Goal: Information Seeking & Learning: Learn about a topic

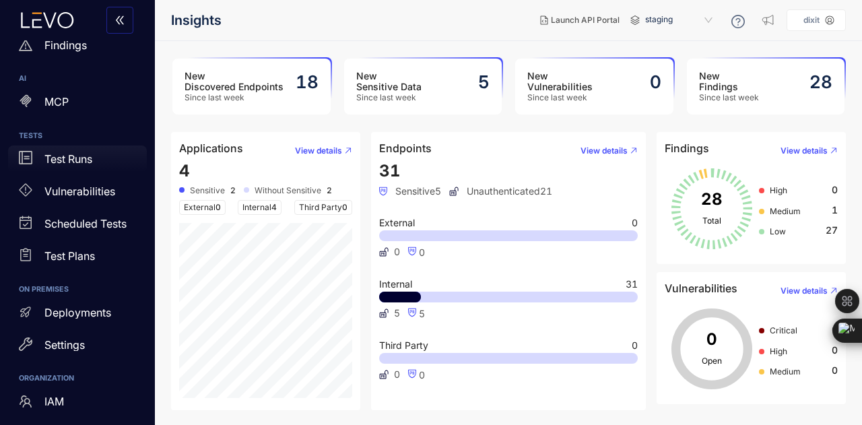
scroll to position [203, 0]
click at [86, 316] on p "Deployments" at bounding box center [77, 312] width 67 height 12
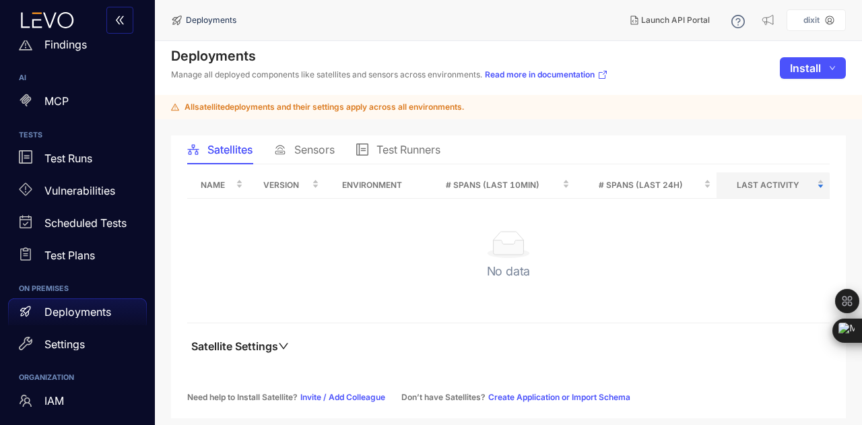
click at [318, 151] on span "Sensors" at bounding box center [314, 149] width 40 height 12
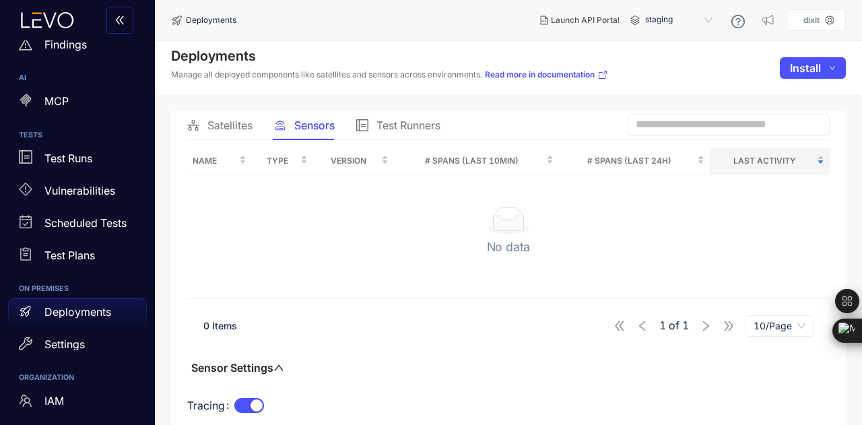
click at [238, 125] on span "Satellites" at bounding box center [229, 125] width 45 height 12
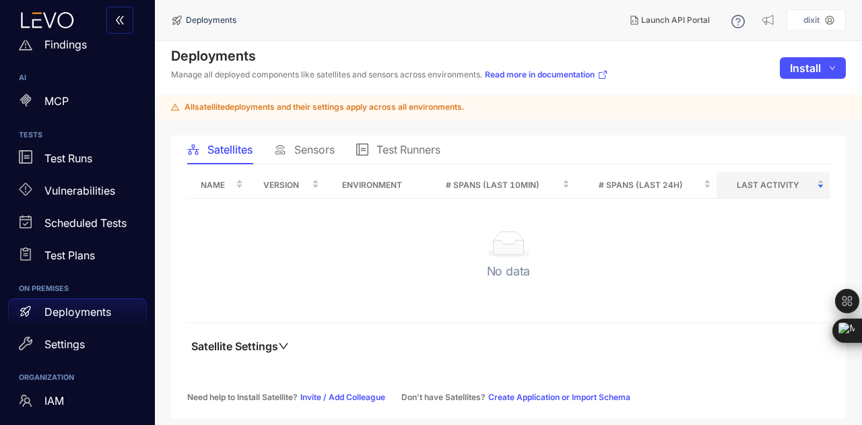
click at [300, 143] on span "Sensors" at bounding box center [314, 149] width 40 height 12
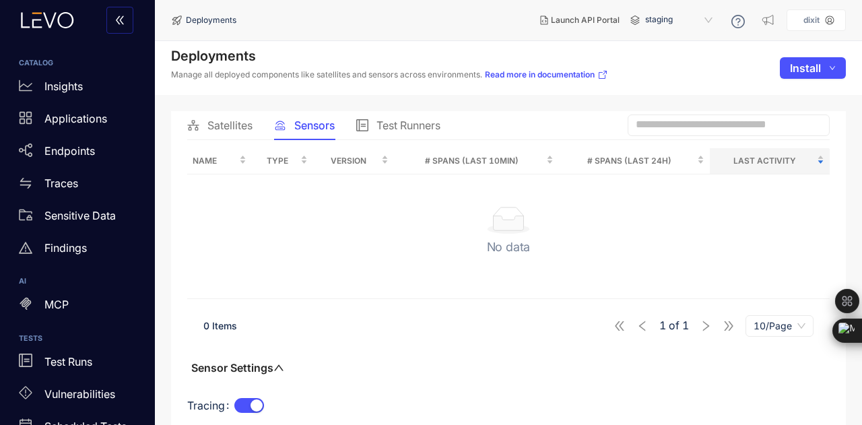
click at [219, 116] on div "Satellites" at bounding box center [219, 125] width 65 height 28
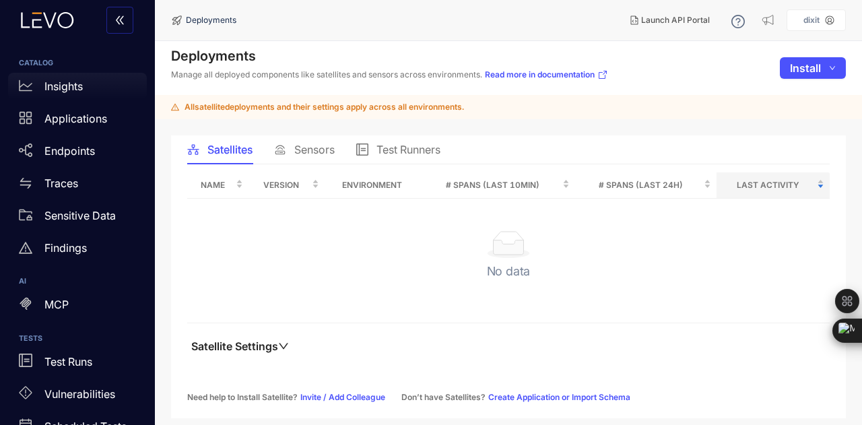
click at [81, 84] on p "Insights" at bounding box center [63, 86] width 38 height 12
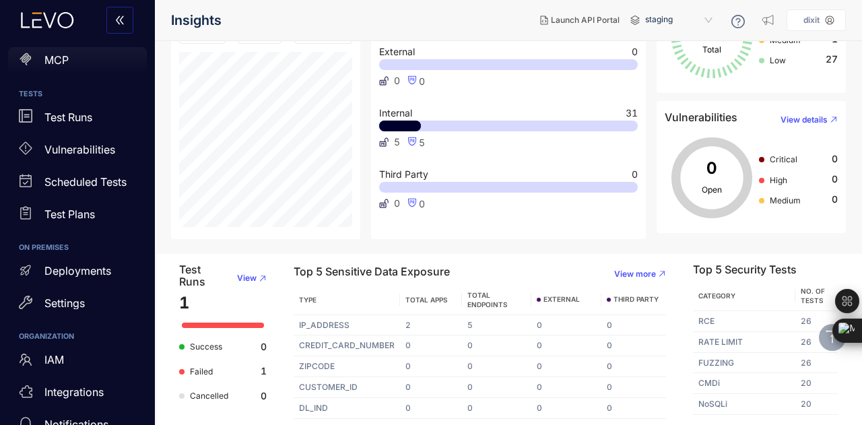
scroll to position [245, 0]
click at [78, 275] on p "Deployments" at bounding box center [77, 270] width 67 height 12
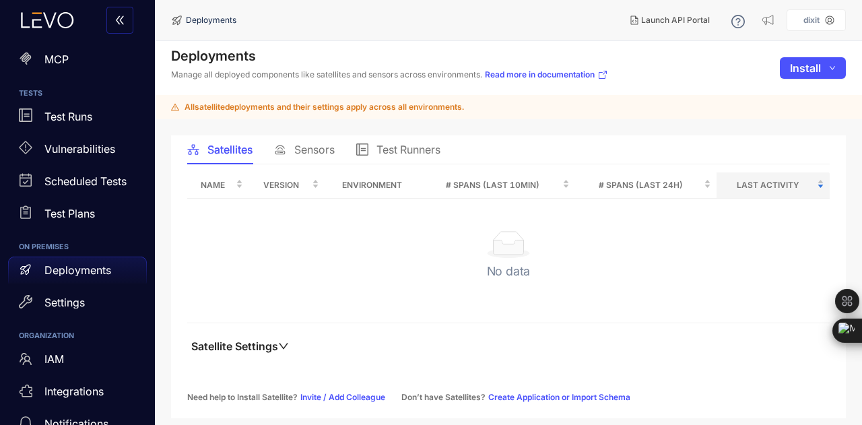
click at [314, 151] on span "Sensors" at bounding box center [314, 149] width 40 height 12
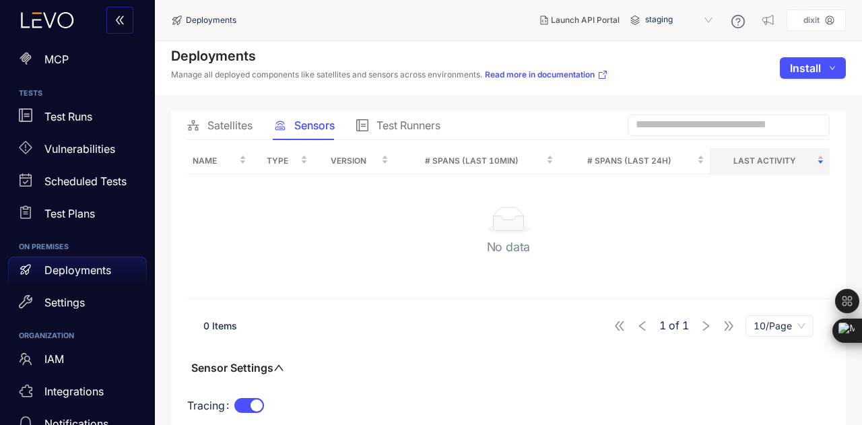
click at [407, 115] on div "Test Runners" at bounding box center [398, 125] width 84 height 28
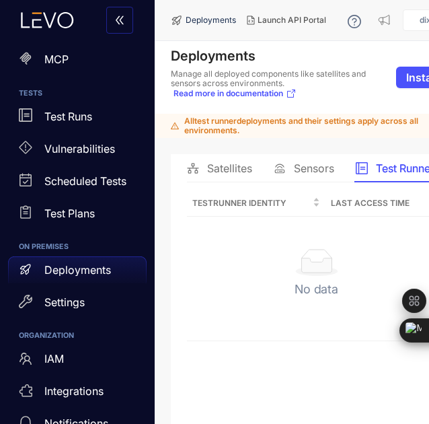
click at [424, 22] on p "dixit" at bounding box center [428, 19] width 16 height 9
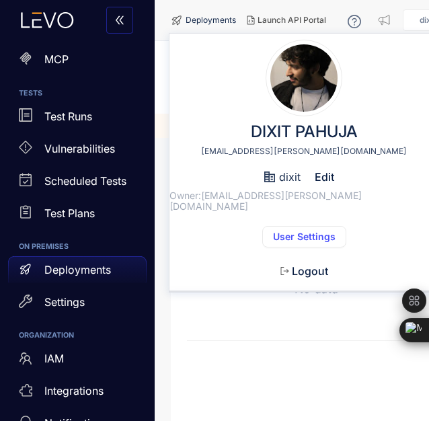
click at [303, 232] on span "User Settings" at bounding box center [304, 237] width 63 height 11
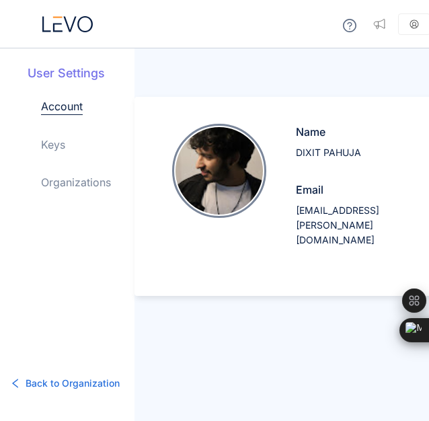
click at [57, 150] on link "Keys" at bounding box center [53, 145] width 24 height 16
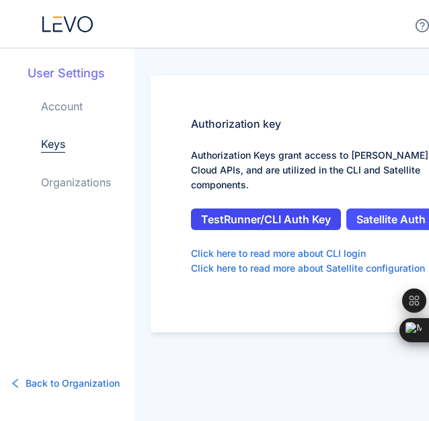
click at [324, 213] on span "TestRunner/CLI Auth Key" at bounding box center [266, 219] width 130 height 12
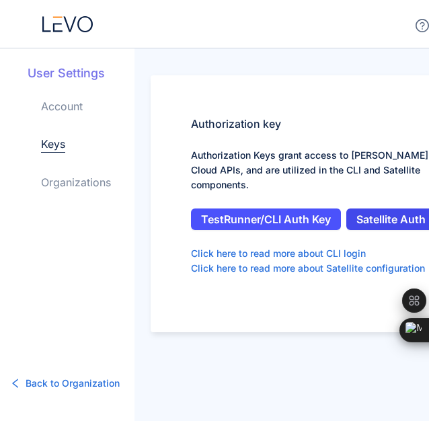
click at [384, 213] on span "Satellite Auth Key" at bounding box center [402, 219] width 91 height 12
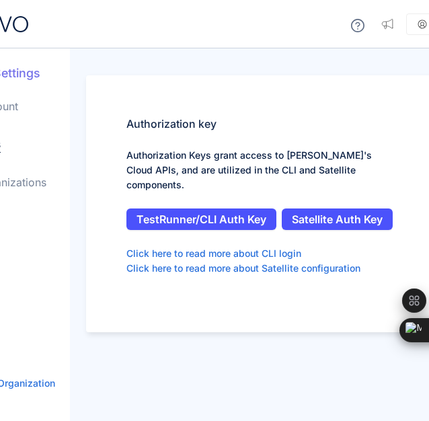
scroll to position [0, 65]
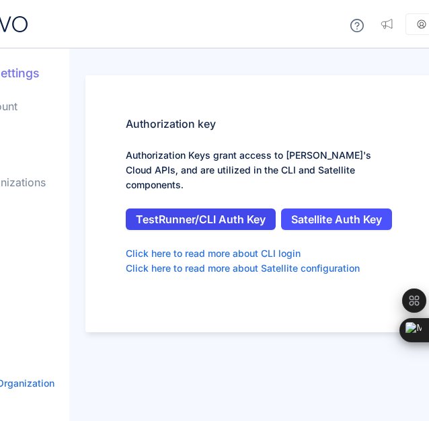
drag, startPoint x: 128, startPoint y: 201, endPoint x: 391, endPoint y: 217, distance: 263.7
click at [391, 217] on div "TestRunner/CLI Auth Key Satellite Auth Key Click here to read more about CLI lo…" at bounding box center [262, 242] width 272 height 67
drag, startPoint x: 397, startPoint y: 209, endPoint x: 132, endPoint y: 163, distance: 269.2
click at [132, 163] on div "Authorization key Authorization Keys grant access to Levo's Cloud APIs, and are…" at bounding box center [261, 203] width 353 height 257
click at [123, 117] on div "Authorization key Authorization Keys grant access to Levo's Cloud APIs, and are…" at bounding box center [261, 203] width 353 height 257
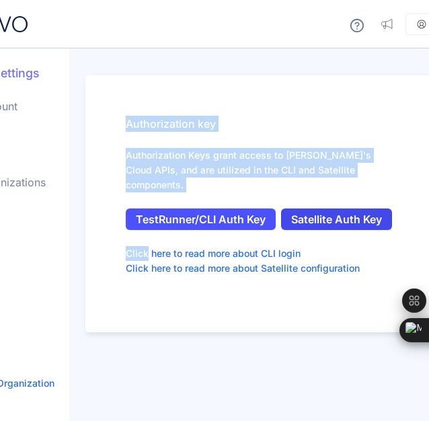
drag, startPoint x: 123, startPoint y: 117, endPoint x: 383, endPoint y: 212, distance: 276.6
click at [383, 212] on div "Authorization key Authorization Keys grant access to Levo's Cloud APIs, and are…" at bounding box center [261, 203] width 353 height 257
click at [97, 83] on div "Authorization key Authorization Keys grant access to Levo's Cloud APIs, and are…" at bounding box center [261, 203] width 353 height 257
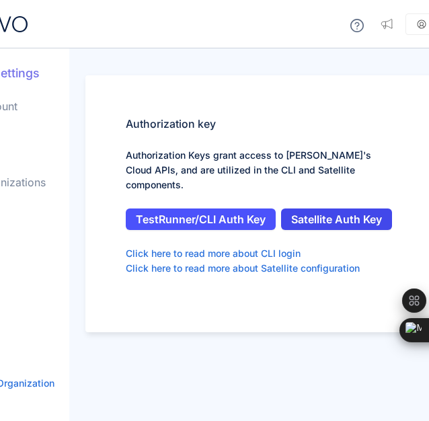
click at [337, 213] on span "Satellite Auth Key" at bounding box center [336, 219] width 91 height 12
click at [26, 179] on link "Organizations" at bounding box center [11, 182] width 70 height 16
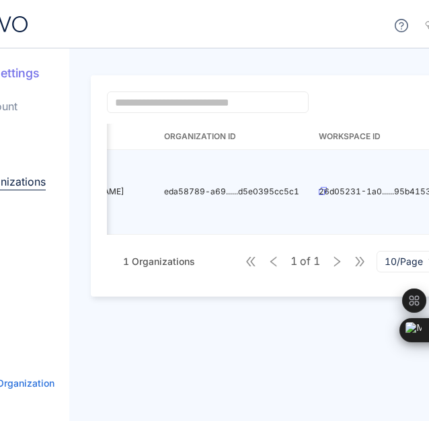
scroll to position [0, 160]
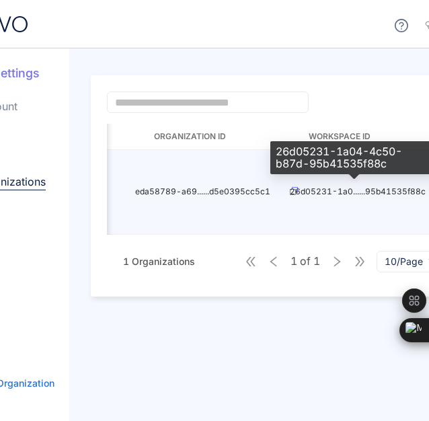
click at [292, 190] on span "26d05231-1a0......95b41535f88c" at bounding box center [358, 191] width 136 height 10
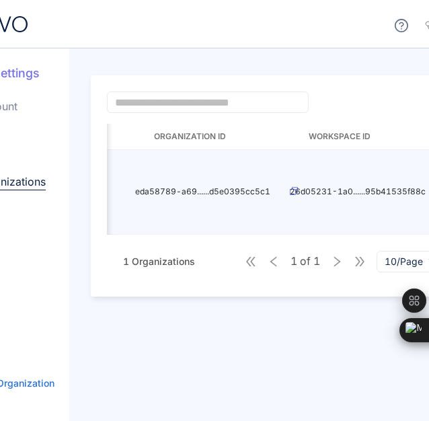
click at [166, 193] on span "eda58789-a69......d5e0395cc5c1" at bounding box center [202, 191] width 135 height 10
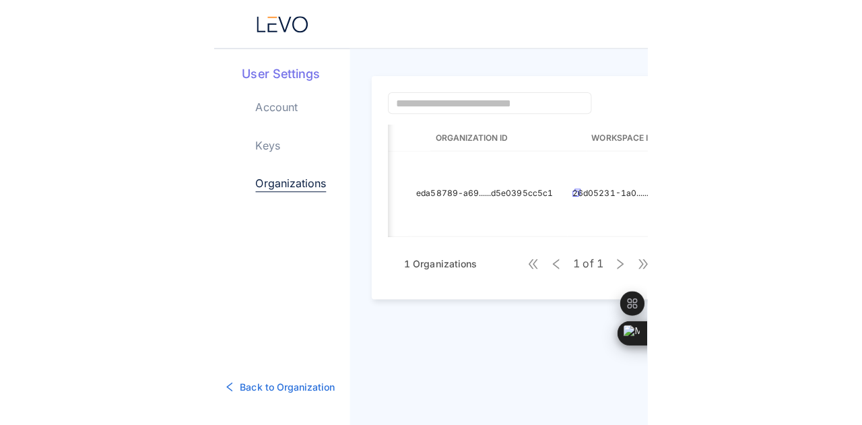
scroll to position [0, 0]
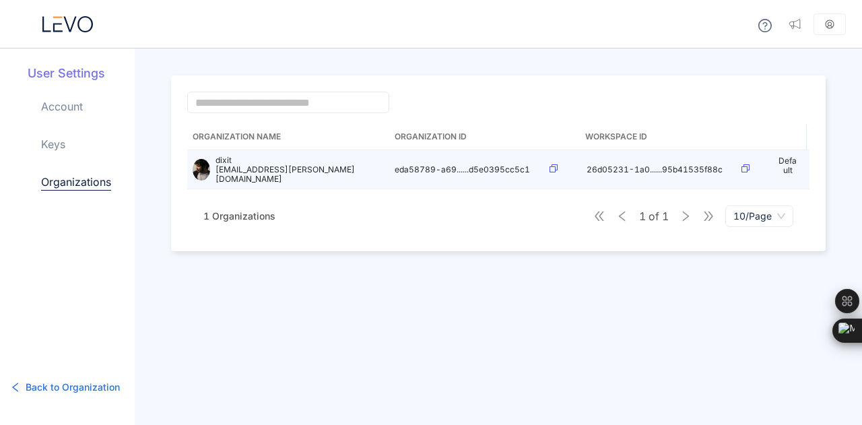
click at [555, 164] on icon at bounding box center [553, 168] width 8 height 8
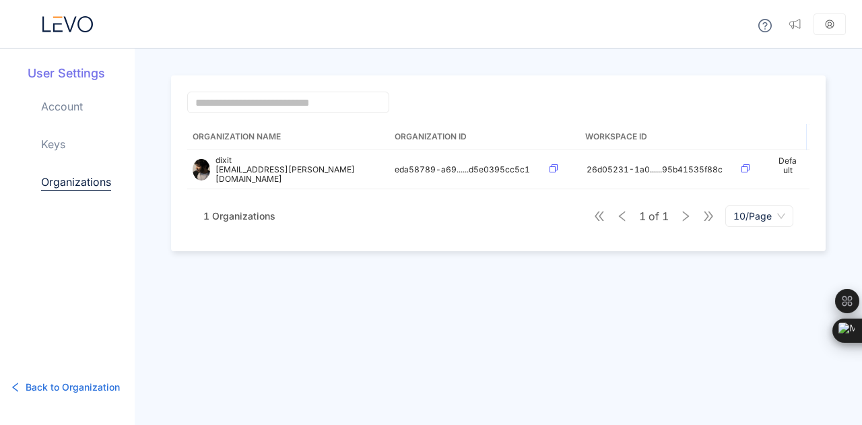
click at [60, 18] on icon at bounding box center [67, 24] width 50 height 16
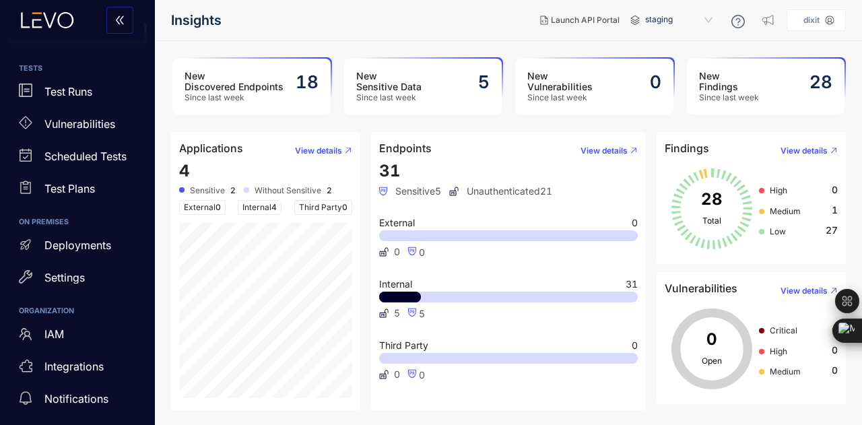
scroll to position [271, 0]
click at [98, 249] on p "Deployments" at bounding box center [77, 244] width 67 height 12
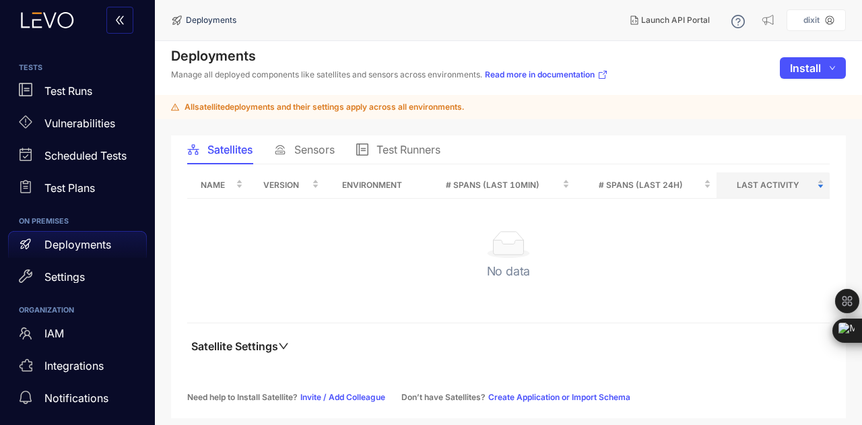
click at [318, 142] on div "Sensors" at bounding box center [304, 149] width 61 height 28
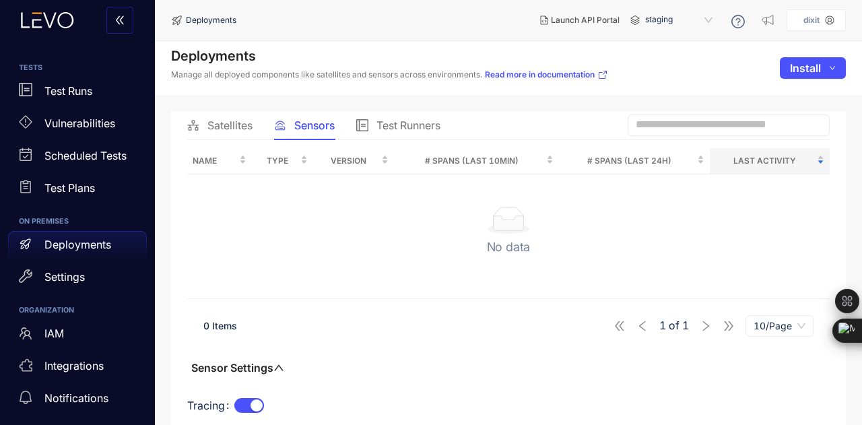
click at [241, 129] on span "Satellites" at bounding box center [229, 125] width 45 height 12
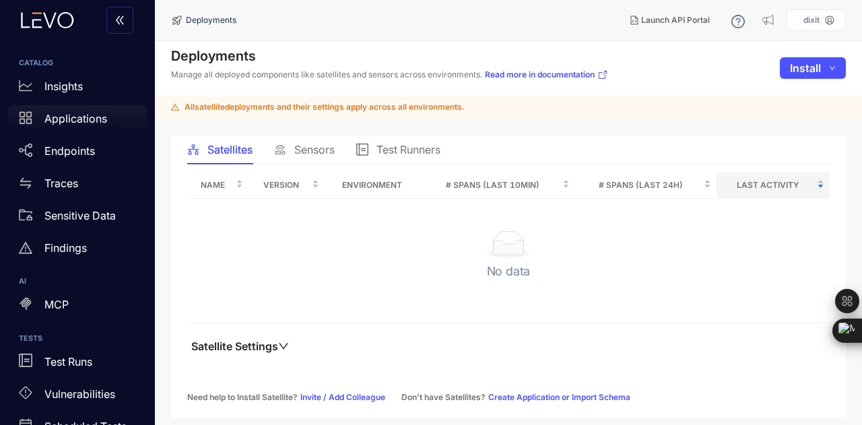
click at [62, 120] on p "Applications" at bounding box center [75, 118] width 63 height 12
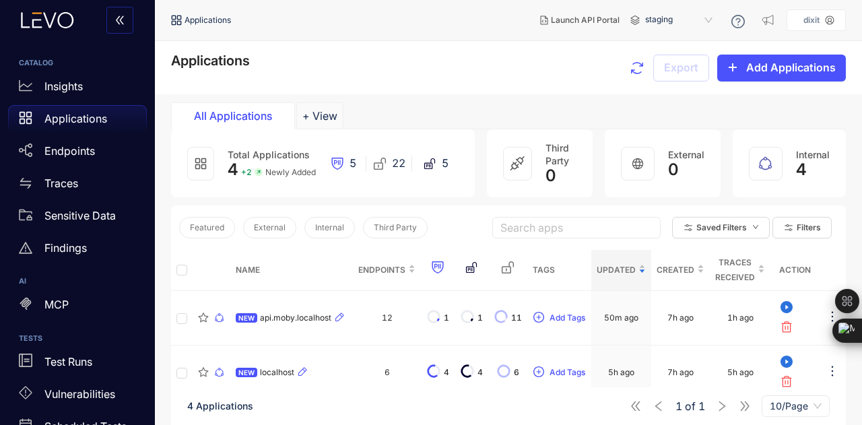
click at [73, 110] on div "Applications" at bounding box center [77, 118] width 139 height 27
click at [54, 79] on div "Insights" at bounding box center [77, 86] width 139 height 27
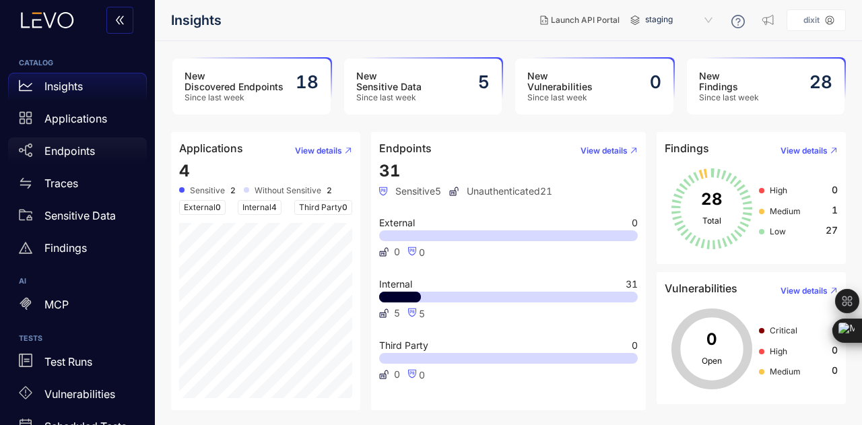
click at [70, 164] on div "Endpoints" at bounding box center [77, 150] width 139 height 27
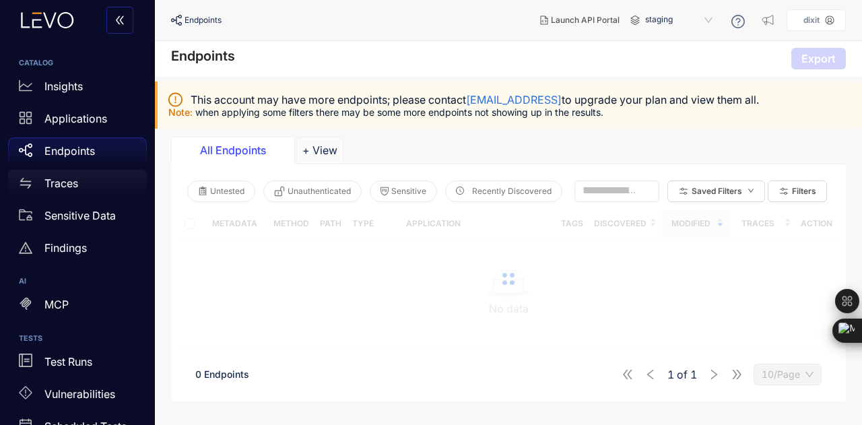
click at [79, 198] on link "Traces" at bounding box center [77, 186] width 139 height 32
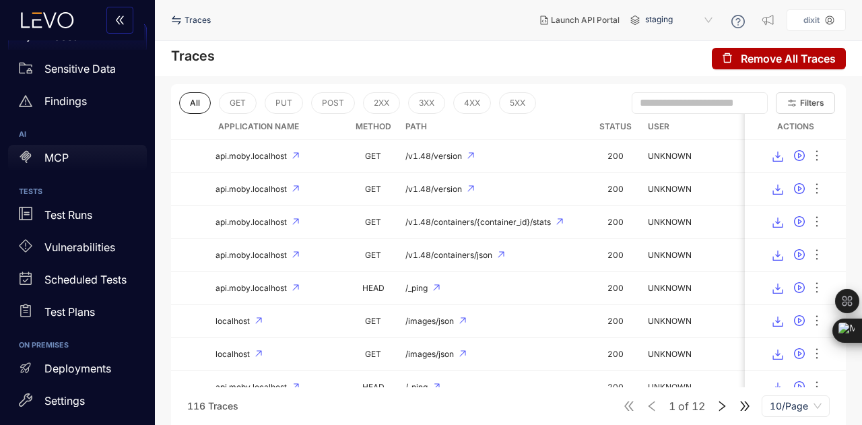
scroll to position [145, 0]
click at [99, 365] on p "Deployments" at bounding box center [77, 369] width 67 height 12
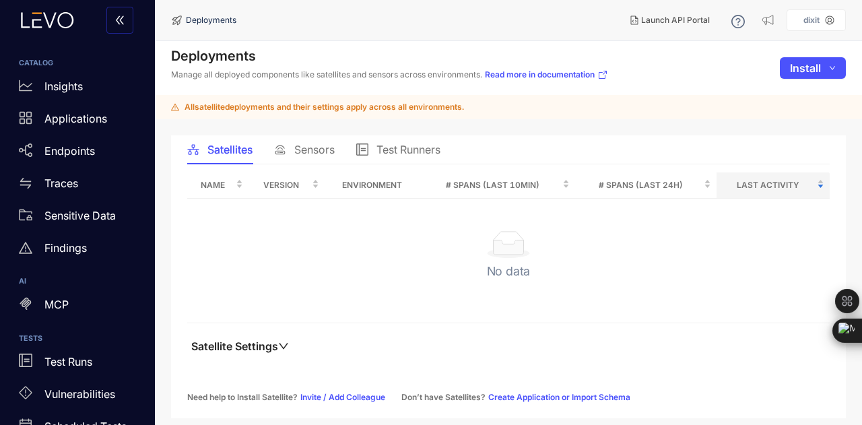
click at [819, 22] on div "dixit" at bounding box center [811, 19] width 27 height 9
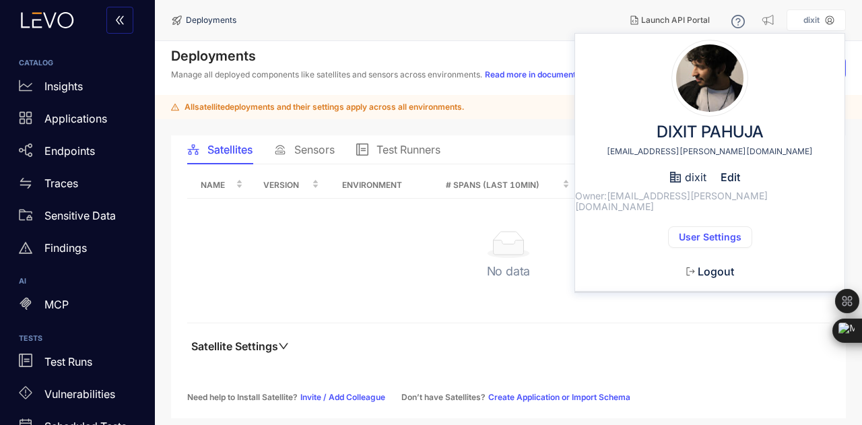
click at [701, 232] on span "User Settings" at bounding box center [709, 237] width 63 height 11
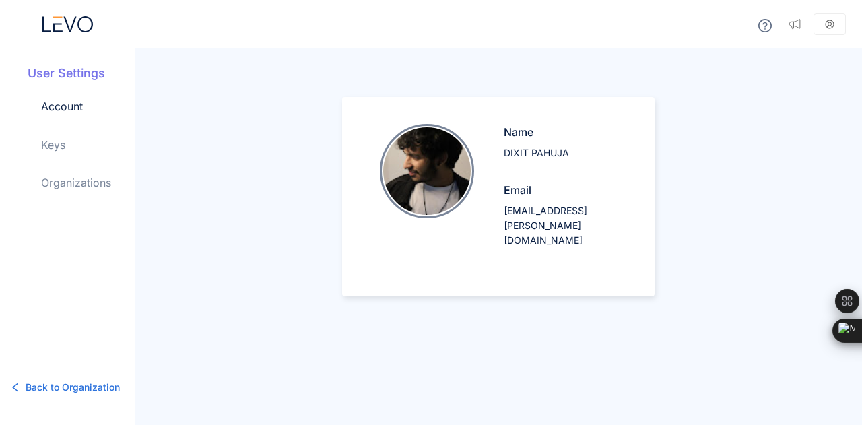
click at [70, 183] on link "Organizations" at bounding box center [76, 182] width 70 height 16
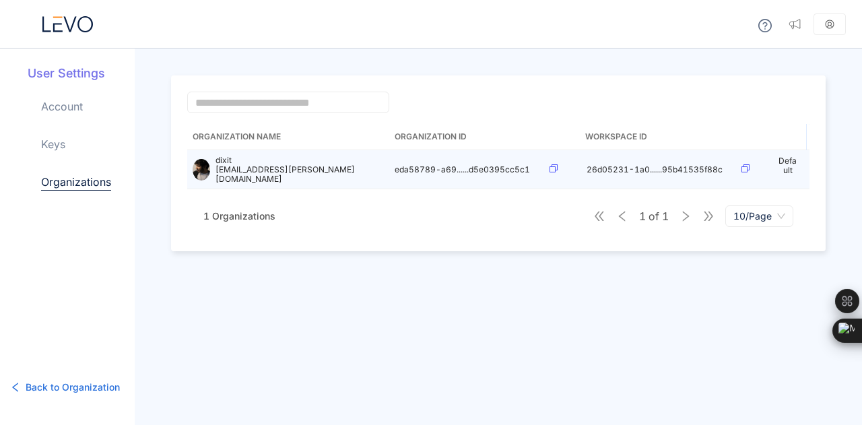
click at [287, 165] on p "dixit" at bounding box center [299, 159] width 168 height 9
click at [242, 160] on p "dixit" at bounding box center [299, 159] width 168 height 9
click at [215, 159] on div "dixit dixit0216.be20@chitkara.edu.in" at bounding box center [288, 169] width 191 height 28
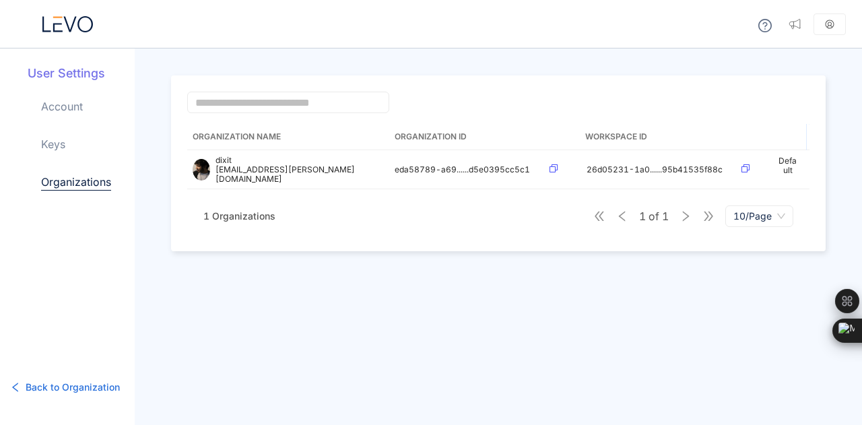
click at [65, 76] on h5 "User Settings" at bounding box center [81, 74] width 107 height 18
click at [65, 394] on button "Back to Organization" at bounding box center [65, 387] width 131 height 22
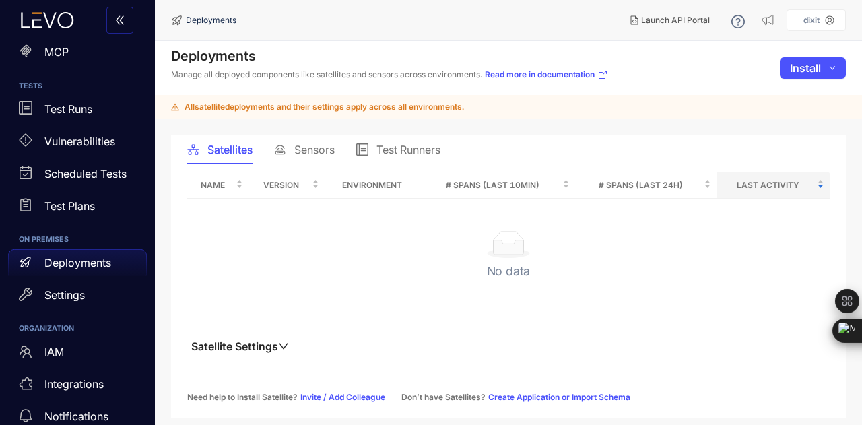
scroll to position [271, 0]
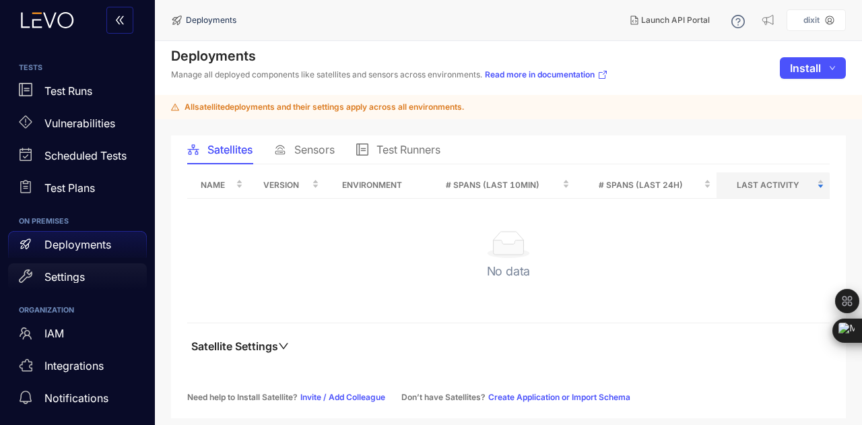
click at [68, 277] on p "Settings" at bounding box center [64, 277] width 40 height 12
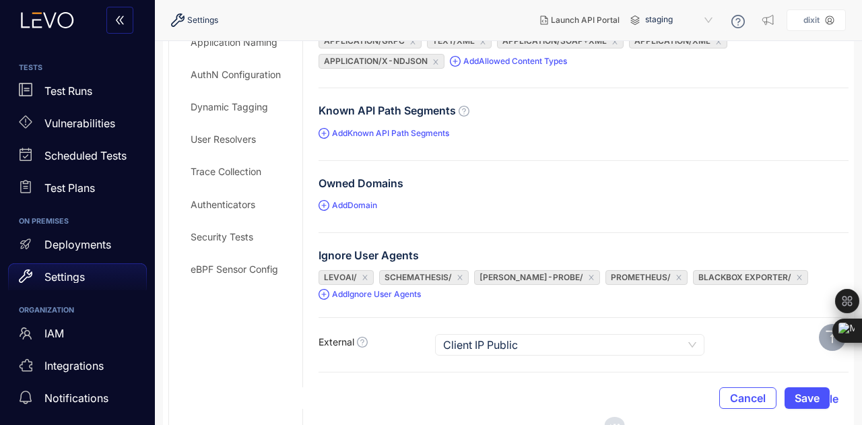
scroll to position [116, 0]
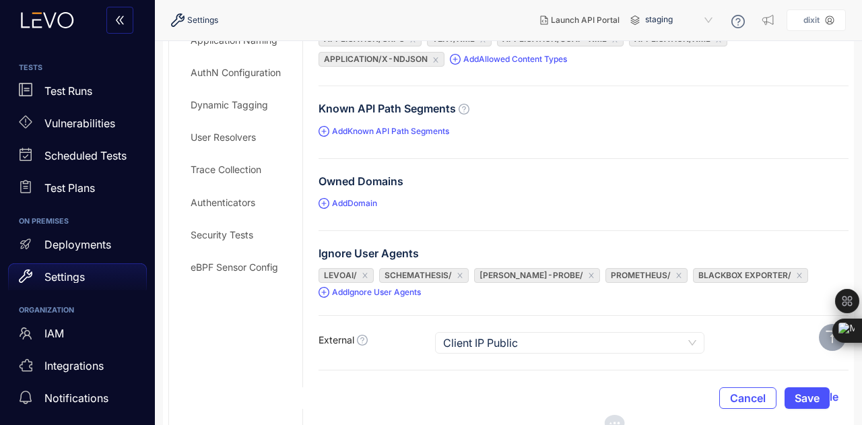
click at [214, 259] on div "eBPF Sensor Config" at bounding box center [235, 267] width 123 height 22
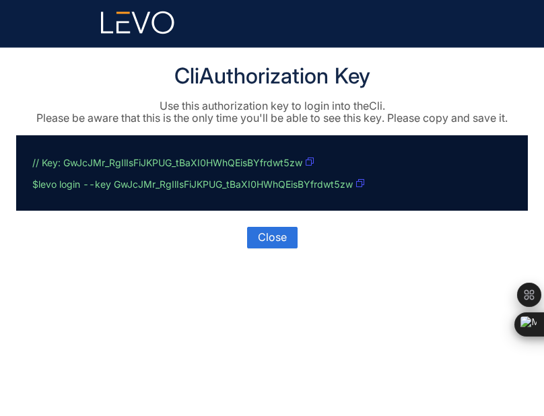
click at [312, 162] on icon "button" at bounding box center [310, 162] width 8 height 8
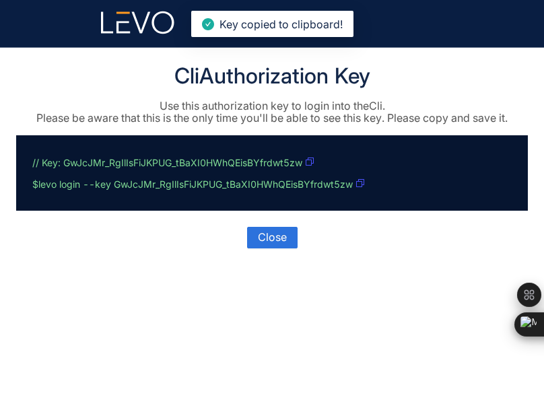
click at [312, 162] on icon "button" at bounding box center [310, 162] width 8 height 8
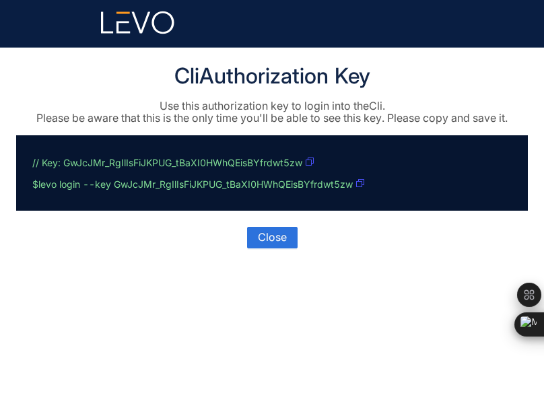
click at [65, 53] on main "Cli Authorization Key Use this authorization key to login into the Cli . Please…" at bounding box center [272, 232] width 544 height 368
click at [269, 239] on span "Close" at bounding box center [272, 237] width 29 height 12
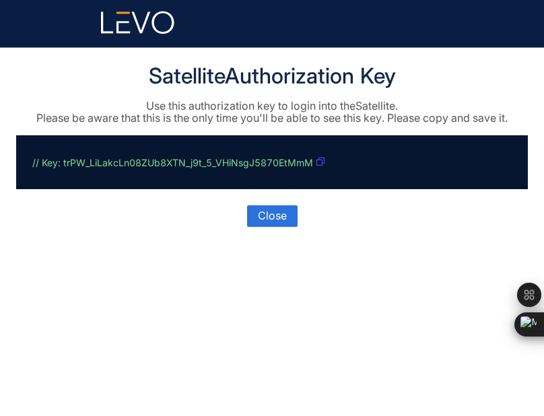
click at [384, 272] on main "Satellite Authorization Key Use this authorization key to login into the Satell…" at bounding box center [272, 232] width 544 height 368
click at [320, 162] on icon "button" at bounding box center [324, 162] width 8 height 8
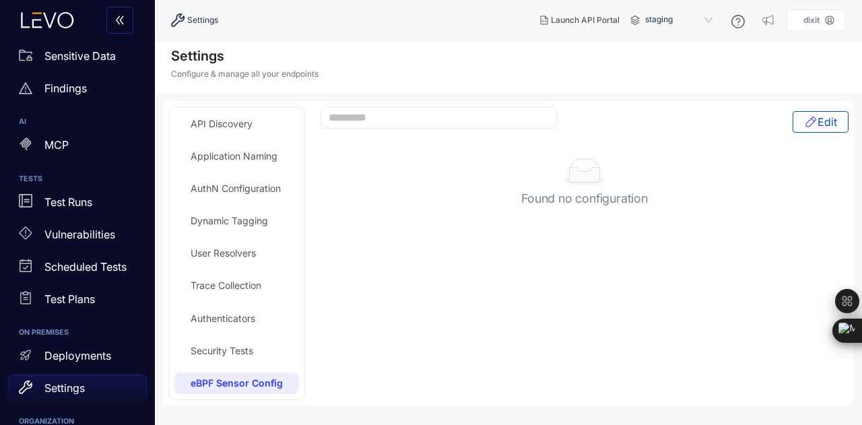
scroll to position [271, 0]
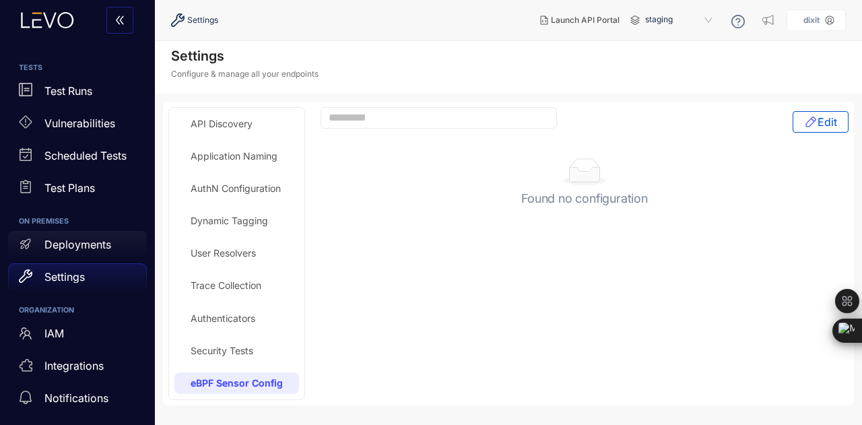
click at [61, 242] on p "Deployments" at bounding box center [77, 244] width 67 height 12
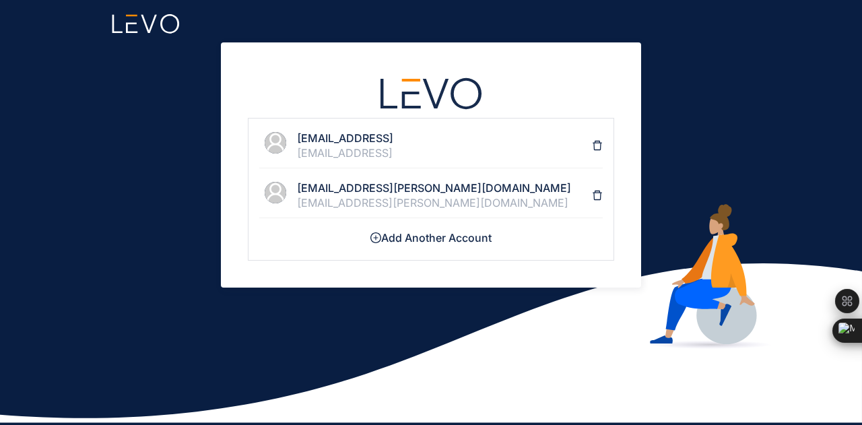
click at [385, 200] on div "[EMAIL_ADDRESS][PERSON_NAME][DOMAIN_NAME]" at bounding box center [444, 203] width 295 height 12
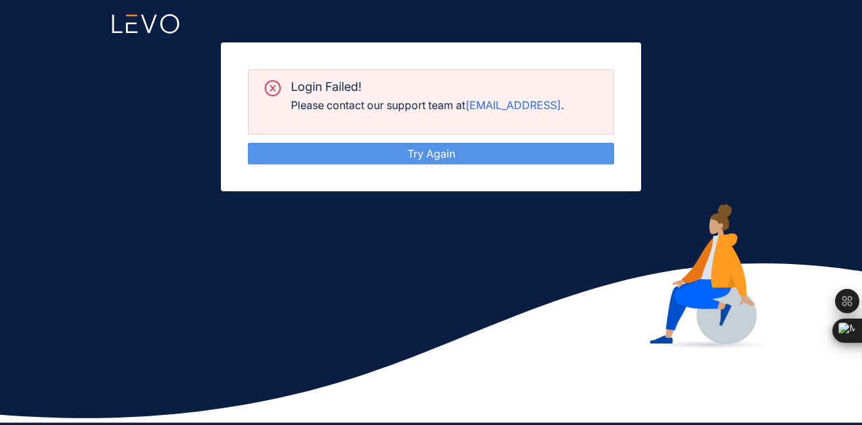
click at [455, 150] on link "Try Again" at bounding box center [431, 153] width 48 height 13
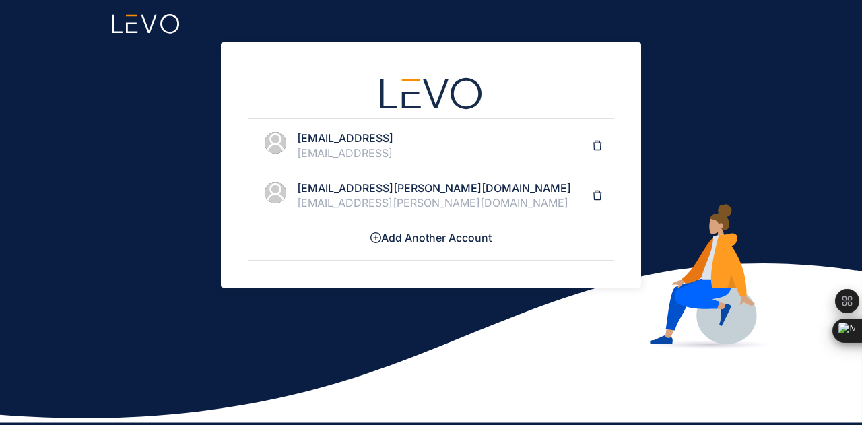
click at [376, 197] on div "[EMAIL_ADDRESS][PERSON_NAME][DOMAIN_NAME]" at bounding box center [444, 203] width 295 height 12
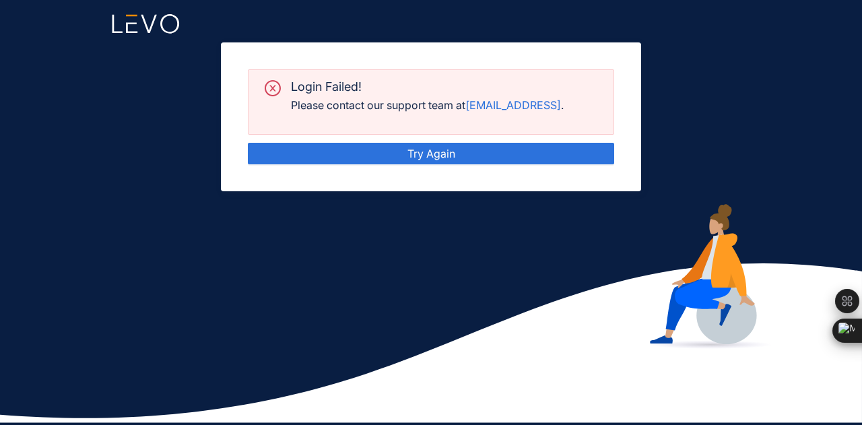
click at [706, 98] on div "Login Failed! Please contact our support team at support@levo.ai . Try Again" at bounding box center [431, 212] width 862 height 425
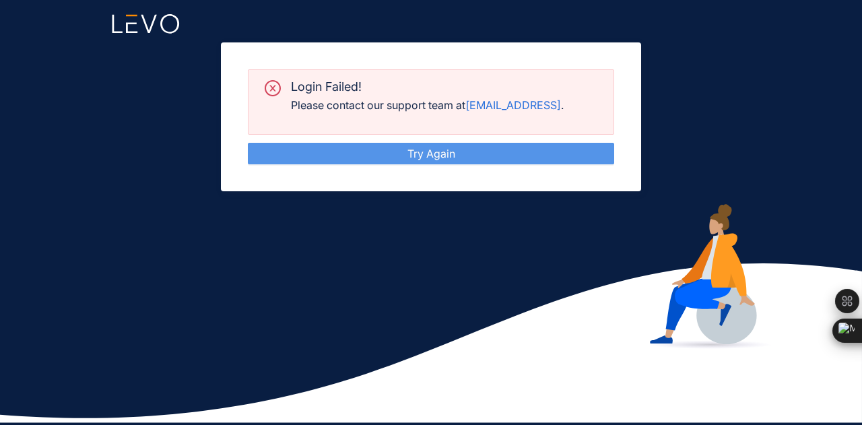
click at [455, 154] on link "Try Again" at bounding box center [431, 153] width 48 height 13
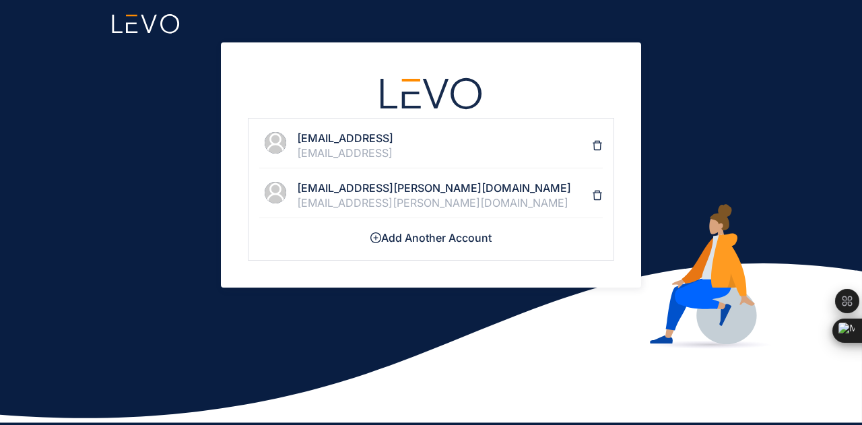
click at [394, 199] on div "[EMAIL_ADDRESS][PERSON_NAME][DOMAIN_NAME]" at bounding box center [444, 203] width 295 height 12
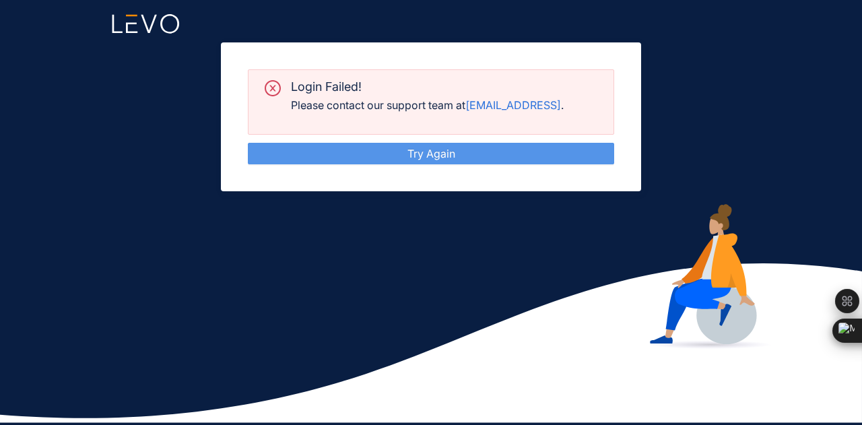
click at [455, 147] on link "Try Again" at bounding box center [431, 153] width 48 height 13
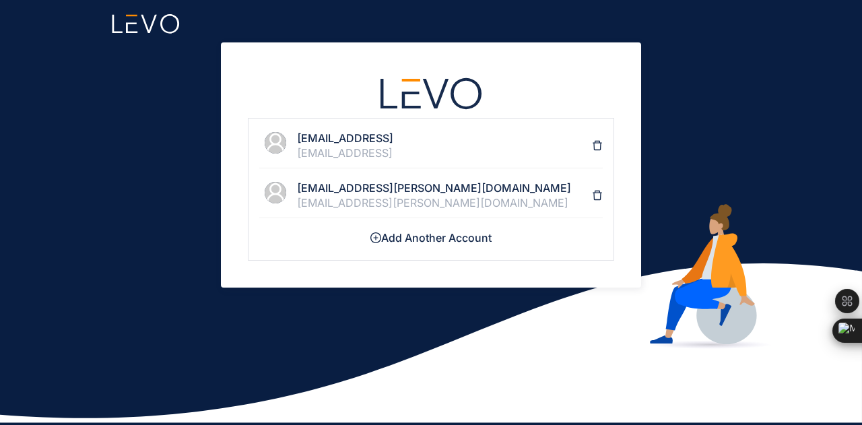
click at [462, 191] on h4 "[EMAIL_ADDRESS][PERSON_NAME][DOMAIN_NAME]" at bounding box center [444, 188] width 295 height 12
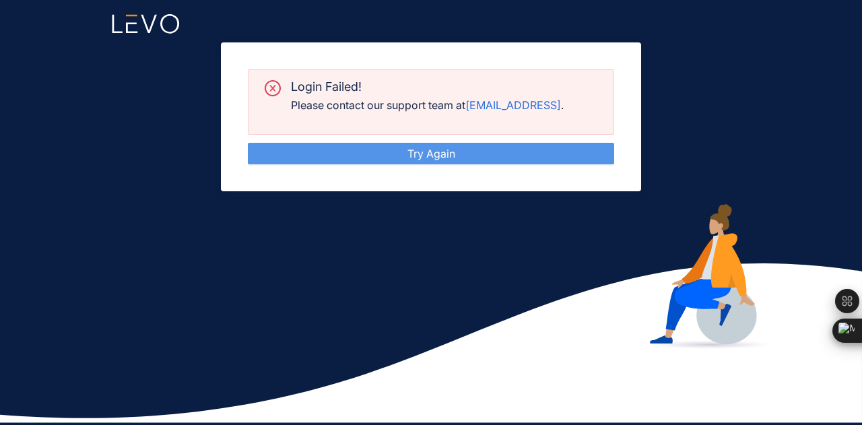
click at [455, 160] on link "Try Again" at bounding box center [431, 153] width 48 height 13
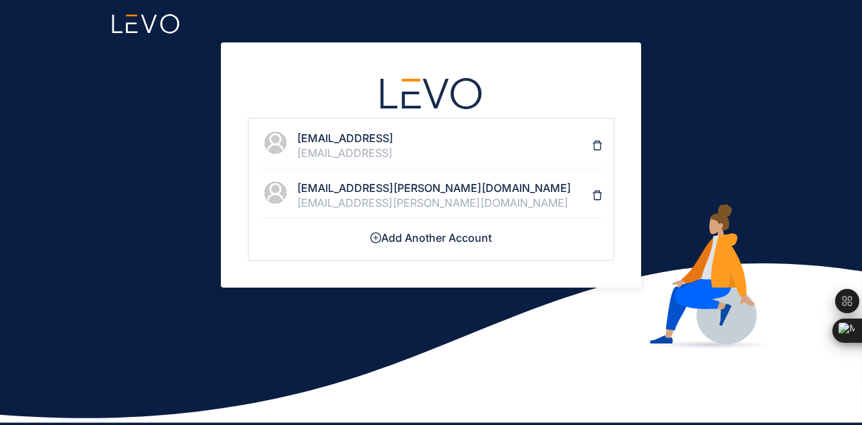
click at [418, 211] on li "dixit0216.be20@chitkara.edu.in dixit0216.be20@chitkara.edu.in" at bounding box center [430, 196] width 343 height 44
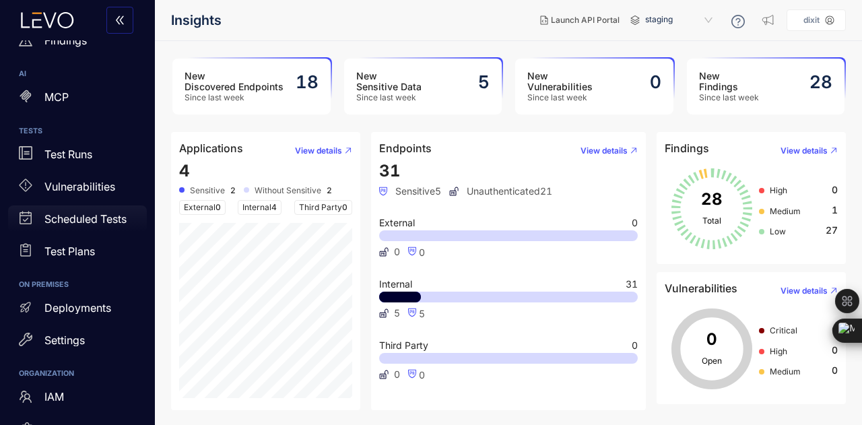
scroll to position [267, 0]
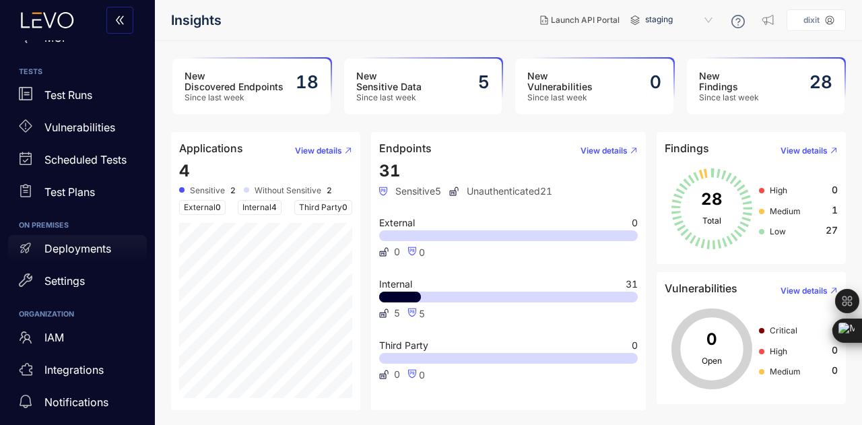
click at [98, 244] on p "Deployments" at bounding box center [77, 248] width 67 height 12
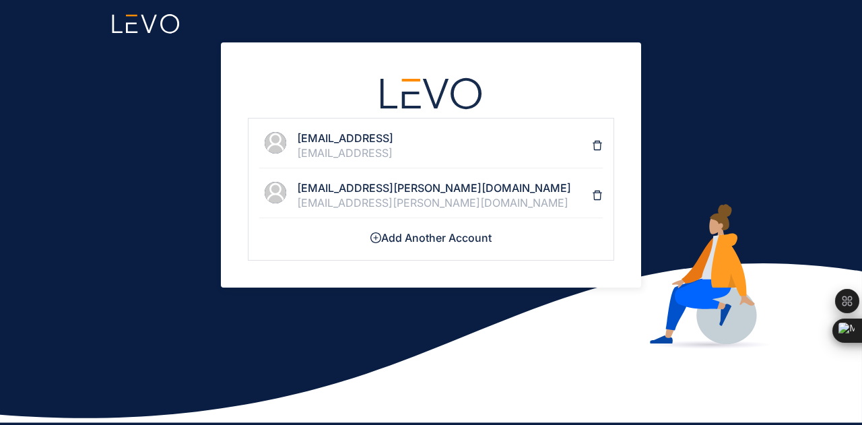
click at [400, 197] on div "[EMAIL_ADDRESS][PERSON_NAME][DOMAIN_NAME]" at bounding box center [444, 203] width 295 height 12
click at [429, 203] on div "[EMAIL_ADDRESS][PERSON_NAME][DOMAIN_NAME]" at bounding box center [444, 203] width 295 height 12
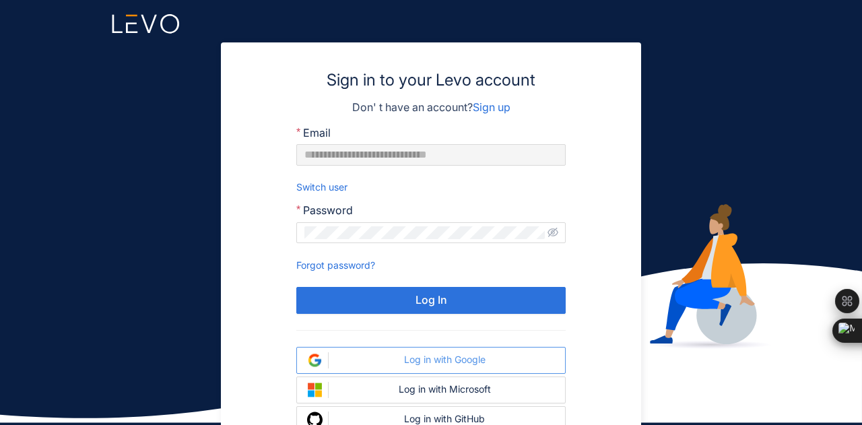
click at [434, 357] on div "Log in with Google" at bounding box center [444, 359] width 221 height 11
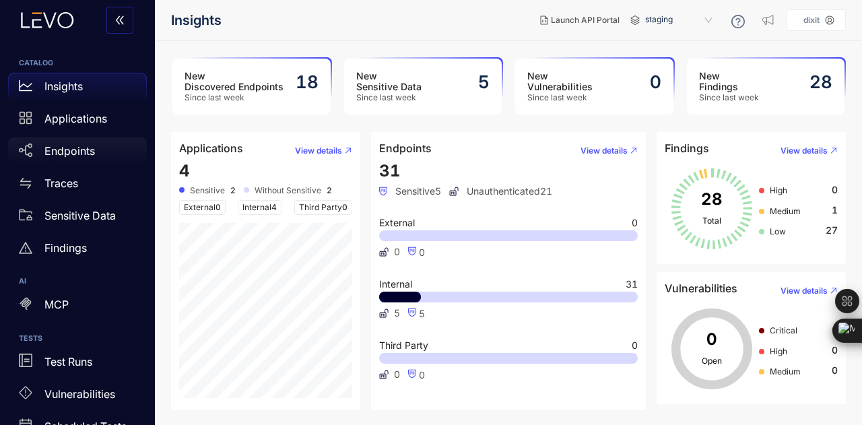
click at [111, 153] on div "Endpoints" at bounding box center [77, 150] width 139 height 27
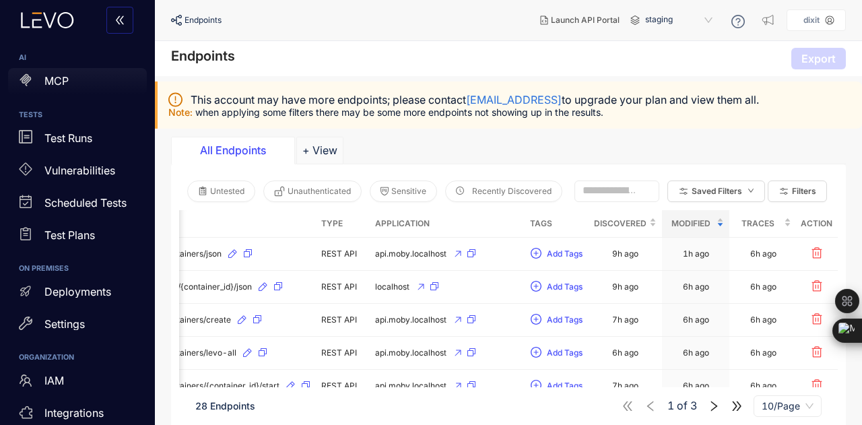
scroll to position [225, 0]
click at [90, 289] on p "Deployments" at bounding box center [77, 290] width 67 height 12
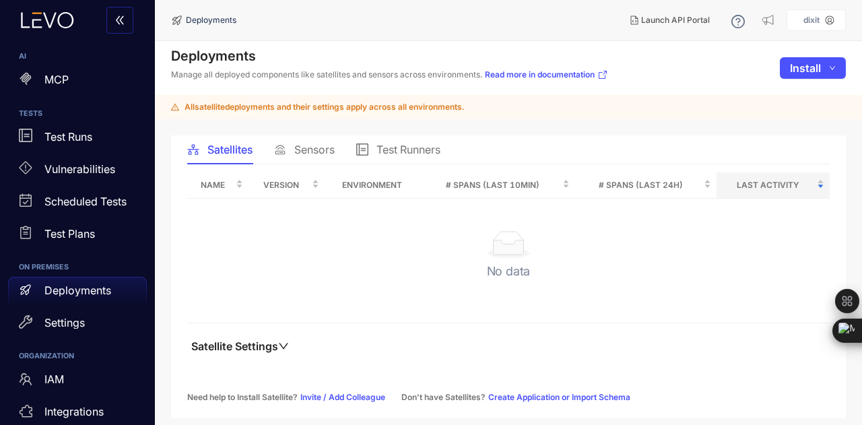
click at [318, 149] on span "Sensors" at bounding box center [314, 149] width 40 height 12
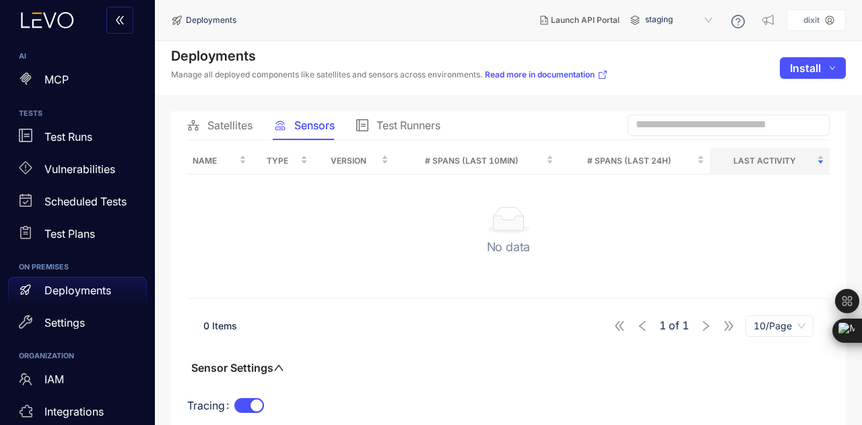
click at [405, 129] on span "Test Runners" at bounding box center [408, 125] width 64 height 12
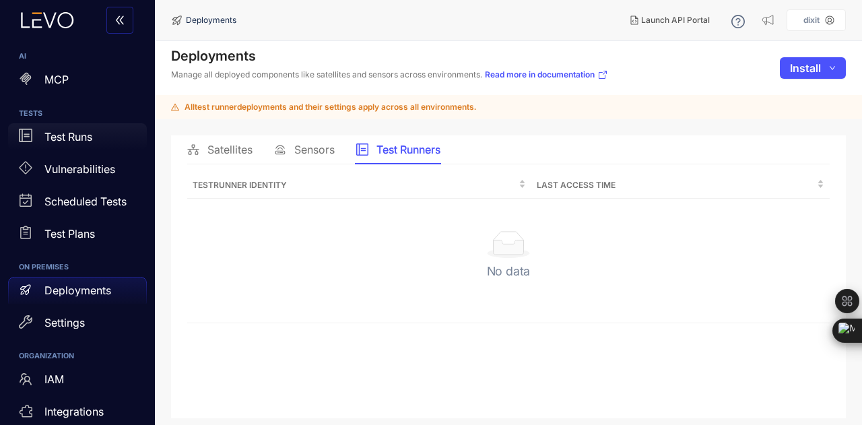
click at [77, 145] on div "Test Runs" at bounding box center [77, 136] width 139 height 27
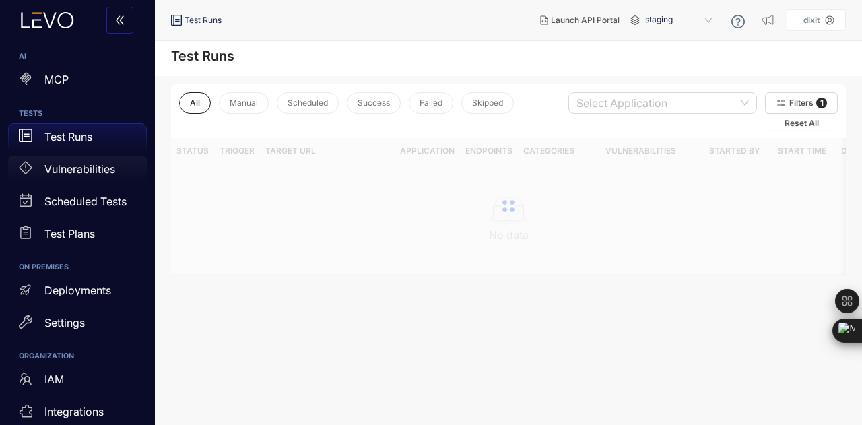
click at [94, 181] on div "Vulnerabilities" at bounding box center [77, 168] width 139 height 27
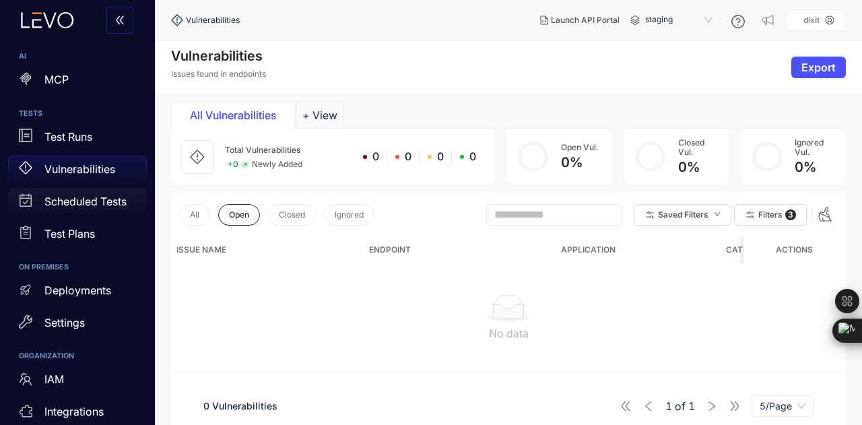
click at [90, 198] on p "Scheduled Tests" at bounding box center [85, 201] width 82 height 12
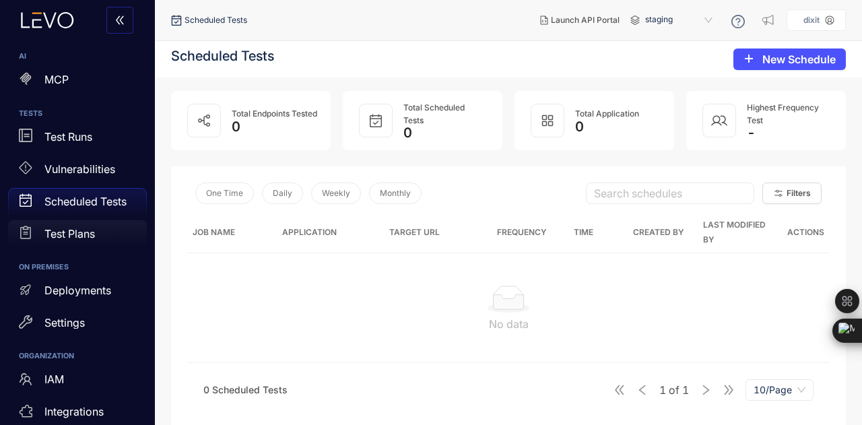
click at [93, 232] on p "Test Plans" at bounding box center [69, 234] width 50 height 12
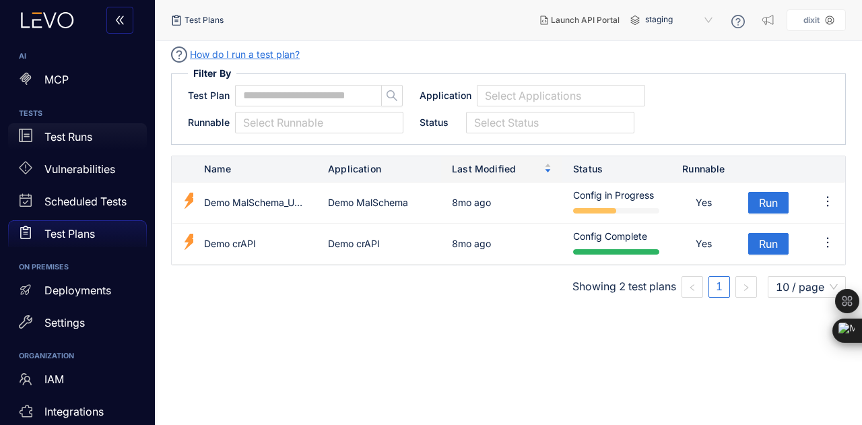
click at [110, 133] on div "Test Runs" at bounding box center [77, 136] width 139 height 27
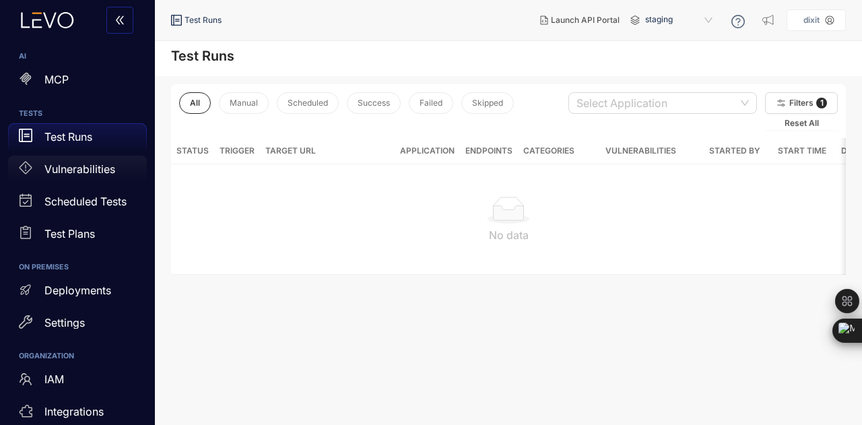
click at [92, 167] on p "Vulnerabilities" at bounding box center [79, 169] width 71 height 12
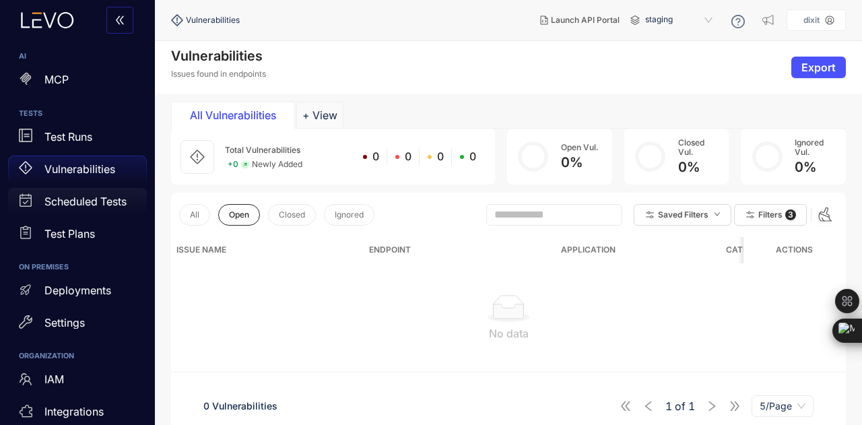
click at [86, 203] on p "Scheduled Tests" at bounding box center [85, 201] width 82 height 12
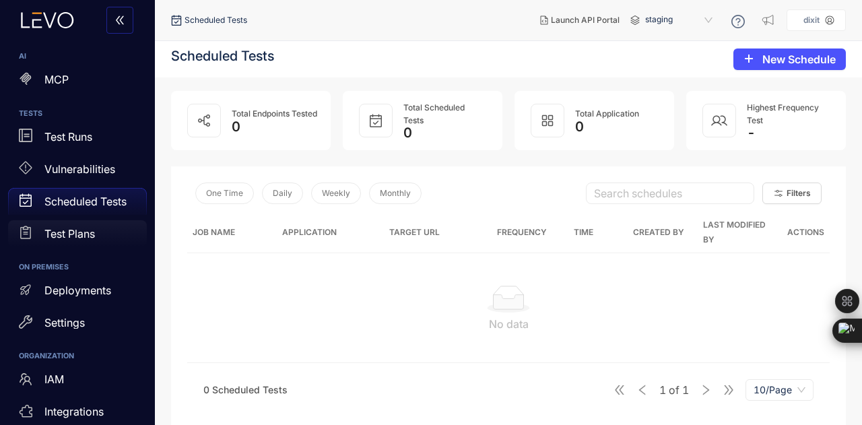
scroll to position [271, 0]
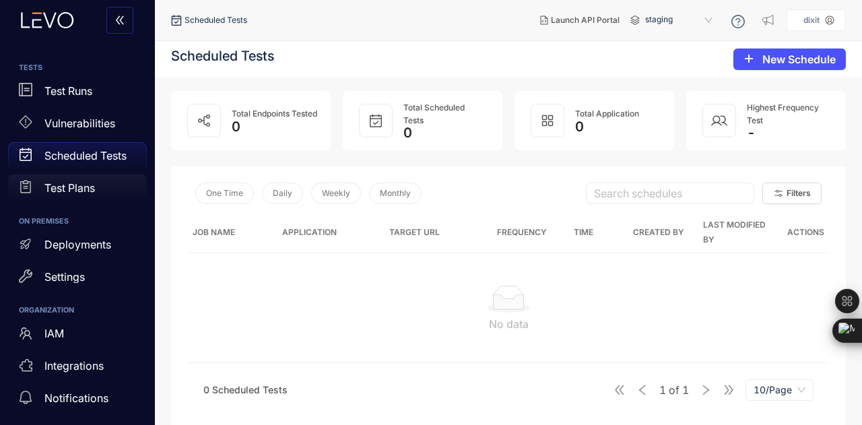
click at [86, 234] on div "Deployments" at bounding box center [77, 244] width 139 height 27
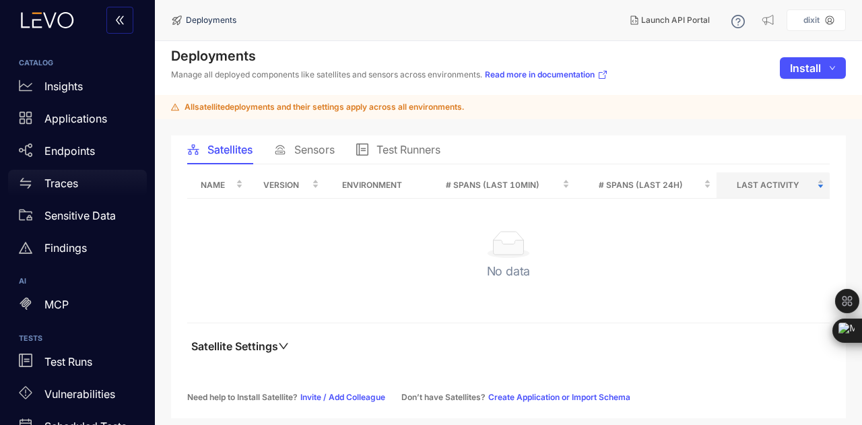
click at [84, 180] on div "Traces" at bounding box center [77, 183] width 139 height 27
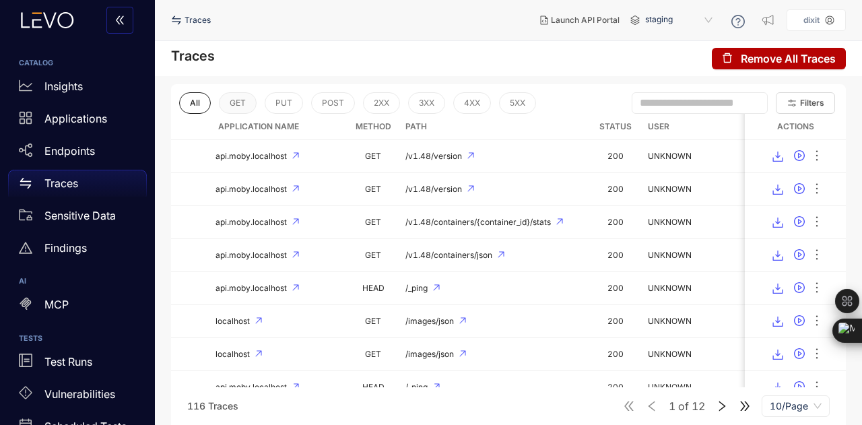
click at [230, 102] on span "GET" at bounding box center [238, 102] width 16 height 9
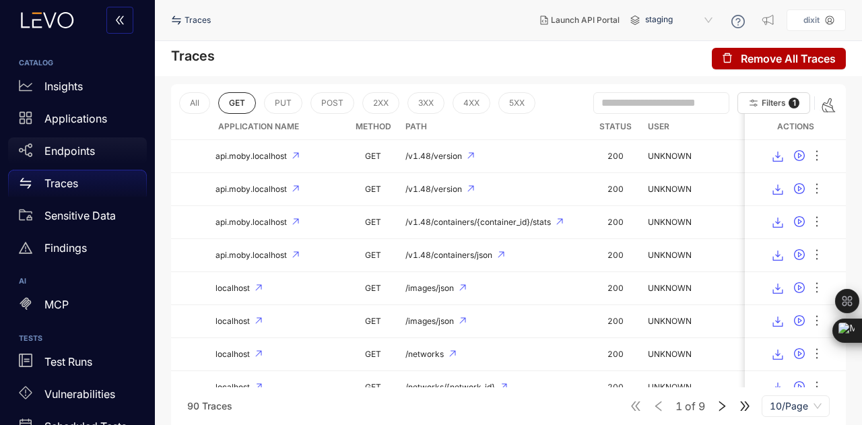
click at [62, 146] on p "Endpoints" at bounding box center [69, 151] width 50 height 12
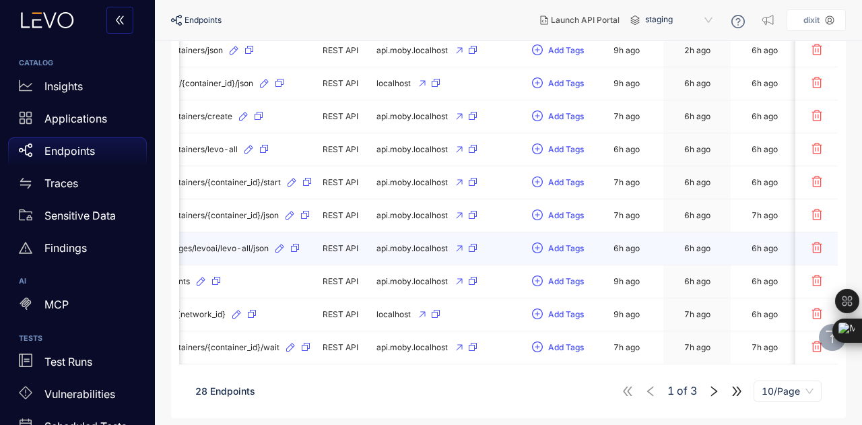
scroll to position [0, 215]
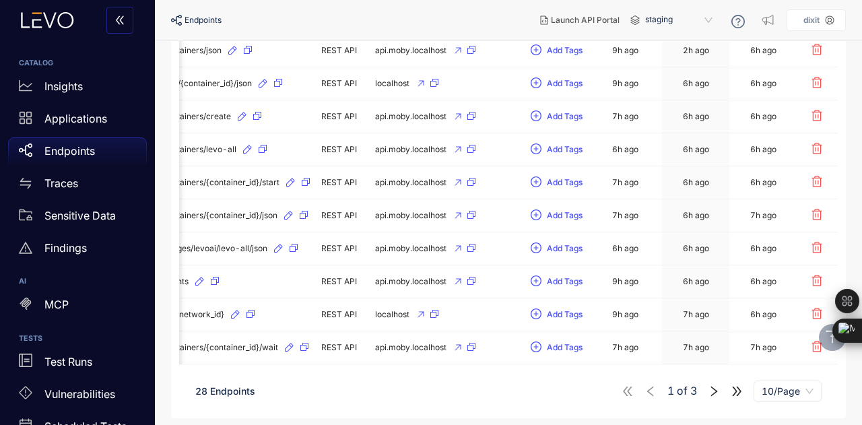
click at [718, 396] on icon "right" at bounding box center [713, 391] width 12 height 12
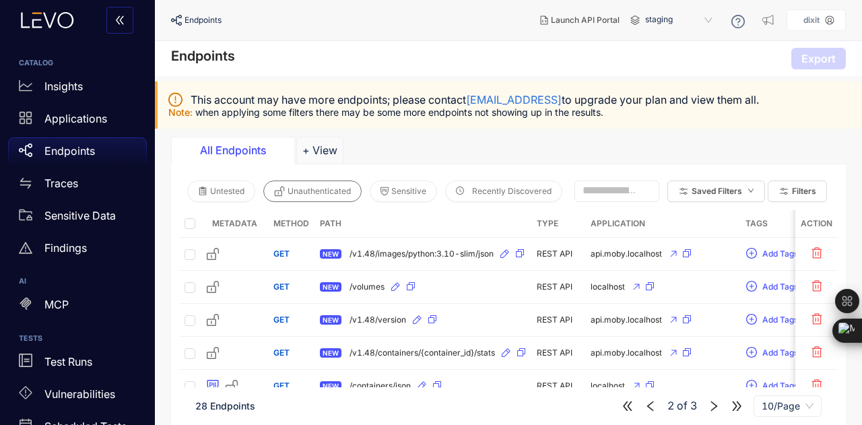
click at [311, 189] on span "Unauthenticated" at bounding box center [318, 190] width 63 height 9
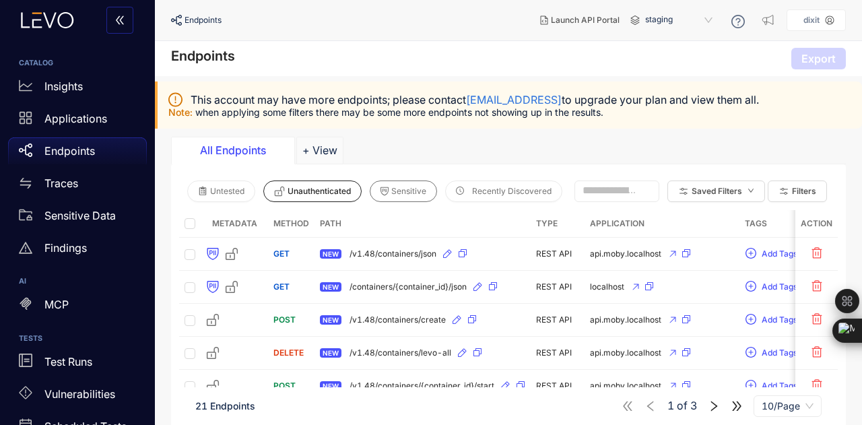
click at [392, 186] on span "Sensitive" at bounding box center [408, 190] width 35 height 9
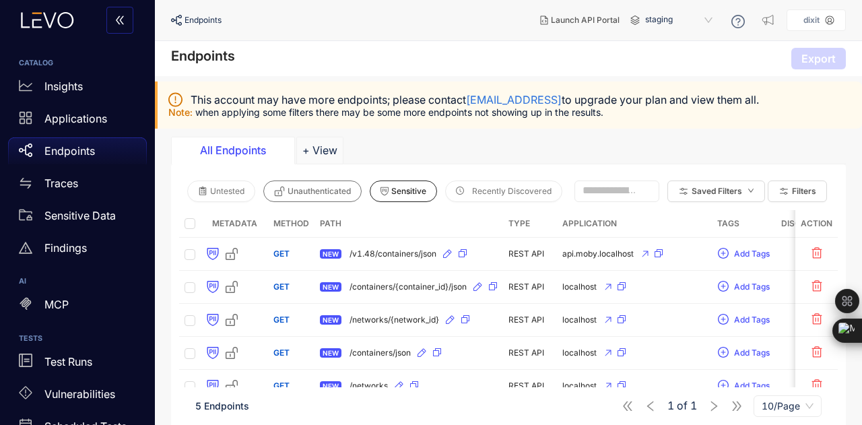
click at [334, 197] on button "Unauthenticated" at bounding box center [312, 191] width 98 height 22
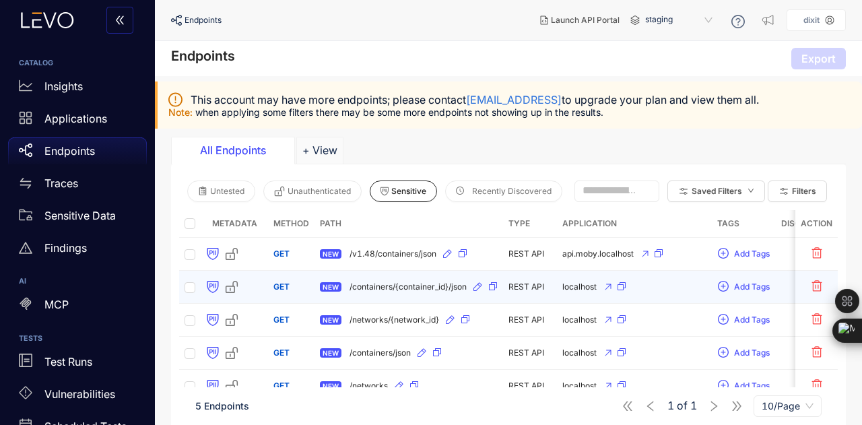
scroll to position [39, 0]
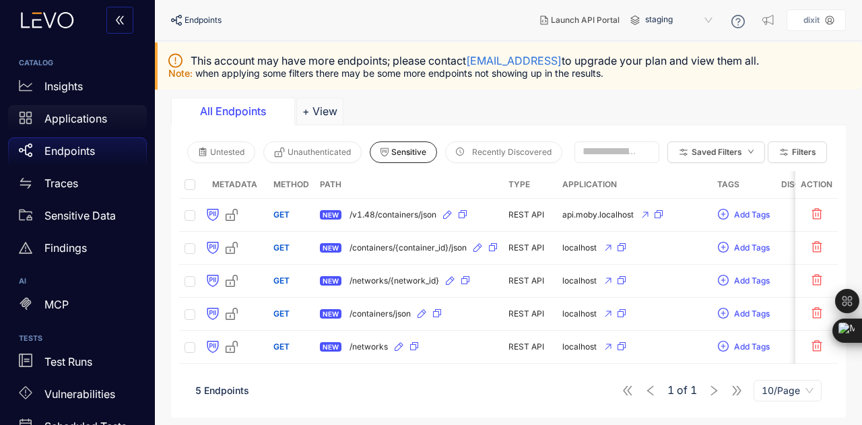
click at [50, 118] on p "Applications" at bounding box center [75, 118] width 63 height 12
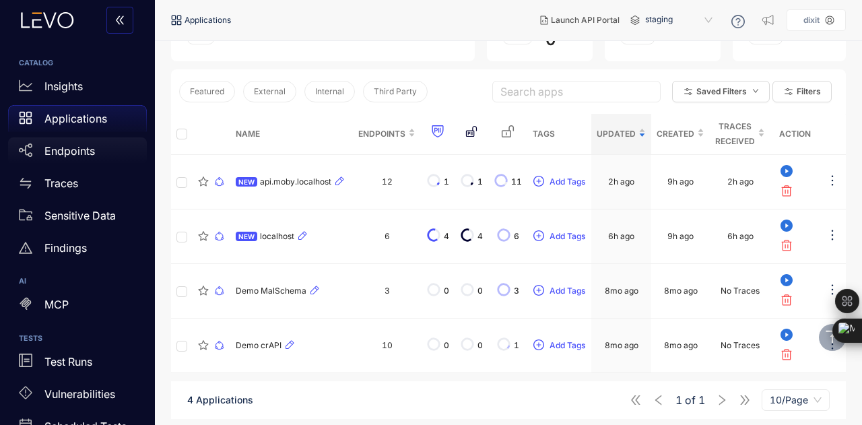
click at [102, 160] on div "Endpoints" at bounding box center [77, 150] width 139 height 27
